Goal: Transaction & Acquisition: Purchase product/service

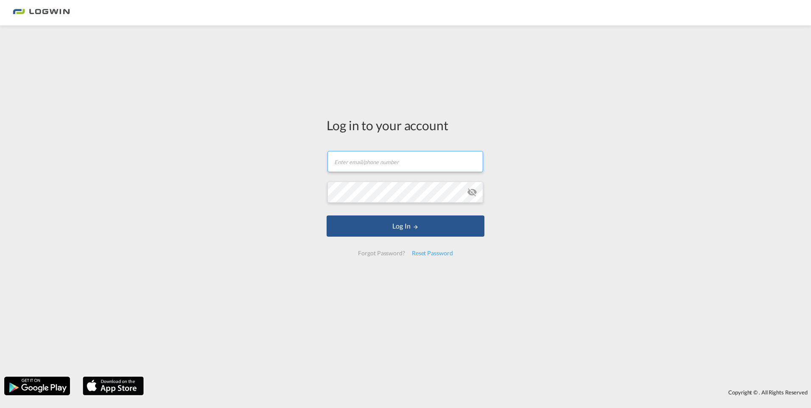
click at [355, 170] on input "text" at bounding box center [405, 161] width 156 height 21
type input "[PERSON_NAME][EMAIL_ADDRESS][DOMAIN_NAME]"
click at [326, 215] on button "Log In" at bounding box center [405, 225] width 158 height 21
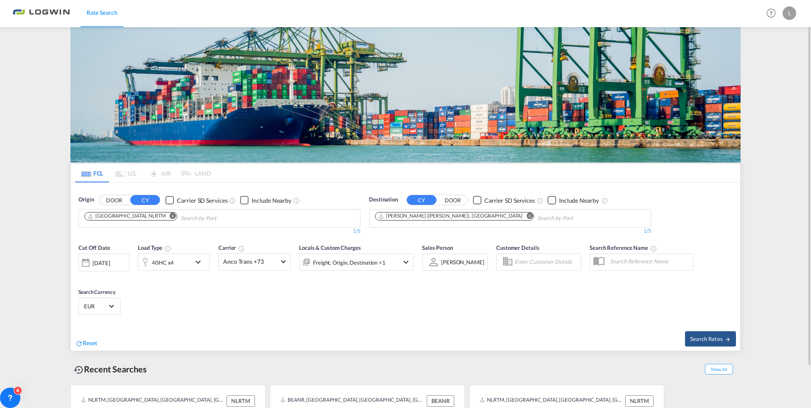
click at [526, 217] on md-icon "Remove" at bounding box center [529, 216] width 6 height 6
click at [437, 219] on body "Rate Search Rate Search Help Resources Product Release L My Profile Logout FCL …" at bounding box center [405, 204] width 811 height 408
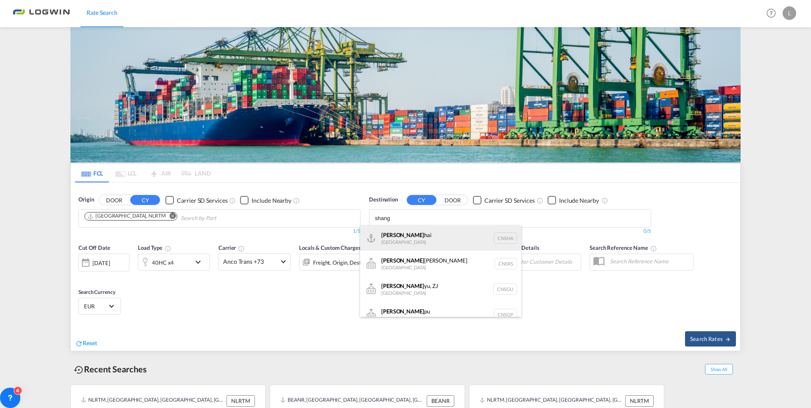
type input "shang"
click at [415, 245] on div "Shang hai China [GEOGRAPHIC_DATA]" at bounding box center [440, 237] width 161 height 25
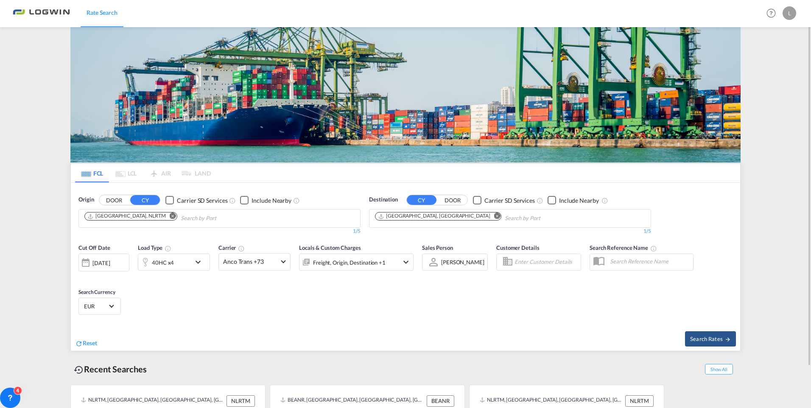
click at [185, 259] on div "40HC x4" at bounding box center [164, 262] width 53 height 17
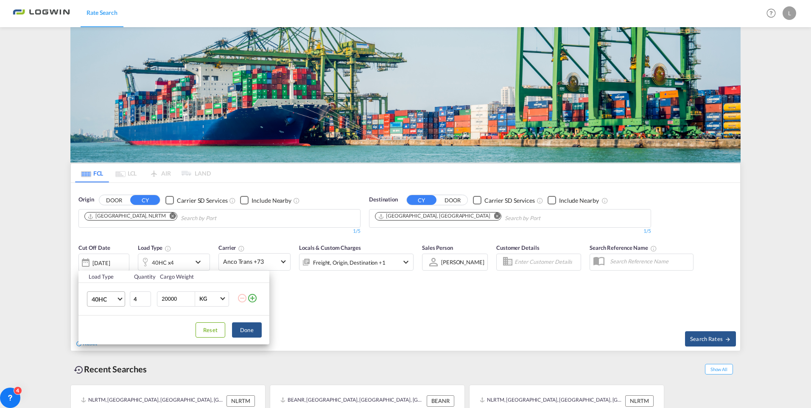
click at [118, 299] on md-select-value "40HC" at bounding box center [108, 299] width 34 height 14
click at [108, 263] on md-option "20GP" at bounding box center [114, 258] width 58 height 20
click at [236, 332] on button "Done" at bounding box center [247, 329] width 30 height 15
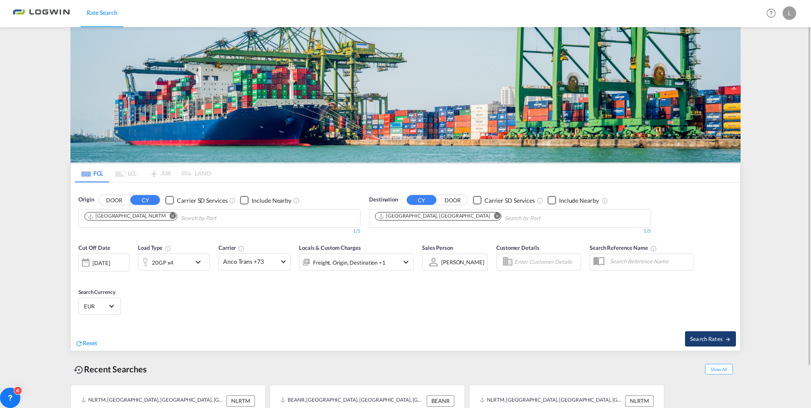
click at [701, 340] on span "Search Rates" at bounding box center [710, 338] width 41 height 7
type input "NLRTM to CNSHA / [DATE]"
